Goal: Information Seeking & Learning: Learn about a topic

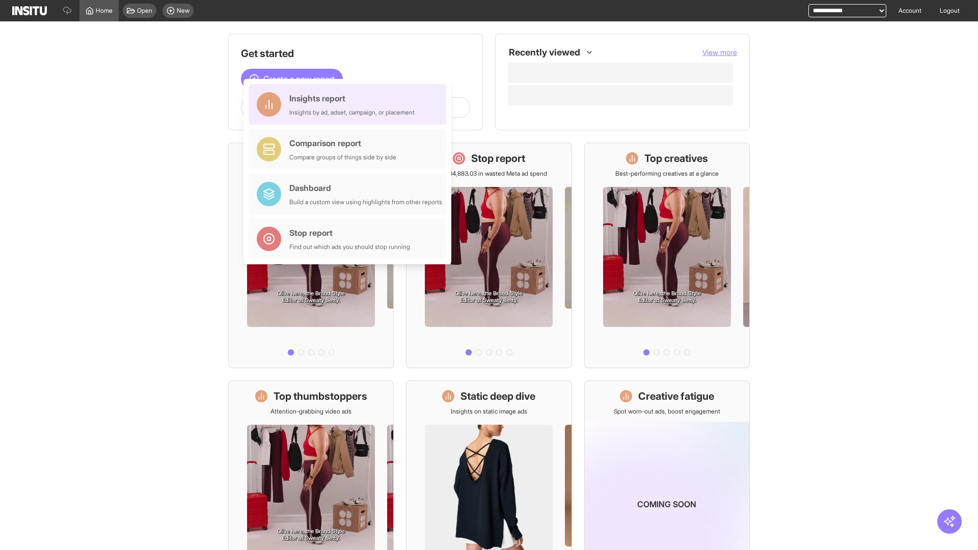
click at [350, 104] on div "Insights report Insights by ad, adset, campaign, or placement" at bounding box center [351, 104] width 125 height 24
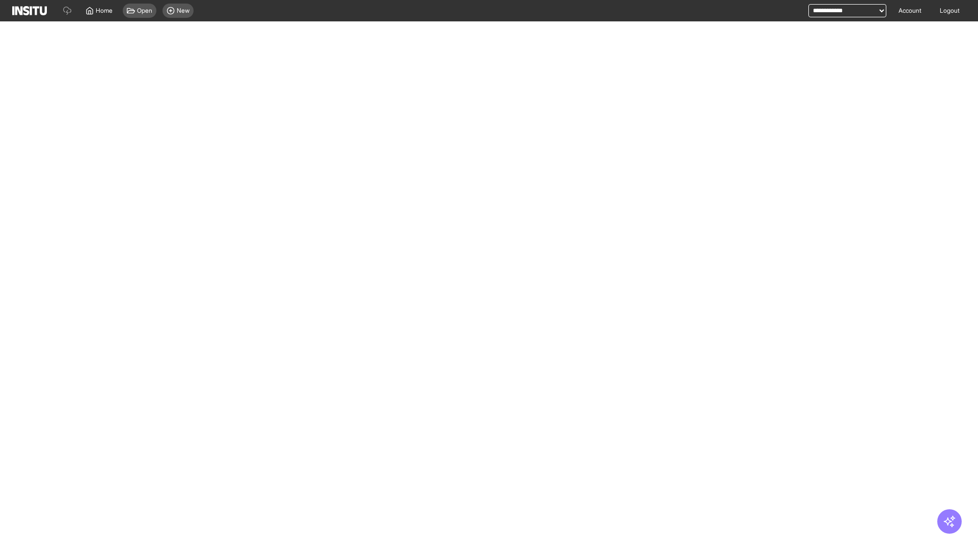
select select "**"
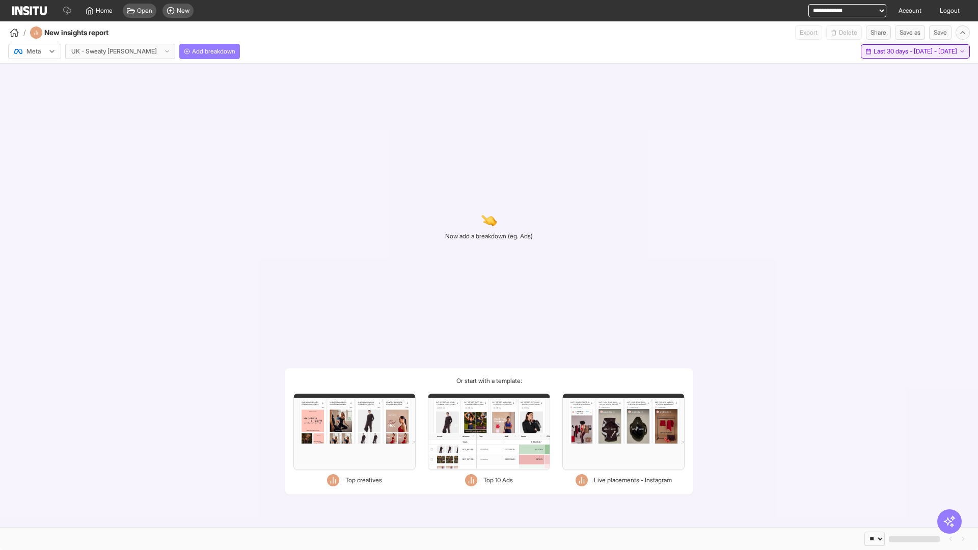
click at [892, 51] on span "Last 30 days - [DATE] - [DATE]" at bounding box center [916, 51] width 84 height 8
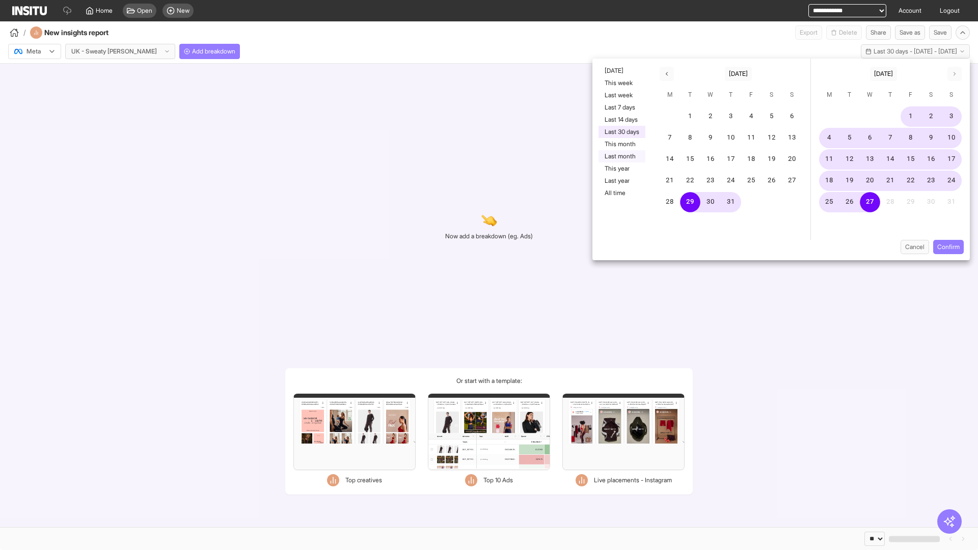
click at [621, 156] on button "Last month" at bounding box center [622, 156] width 47 height 12
